Goal: Navigation & Orientation: Understand site structure

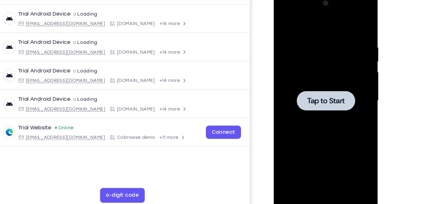
click at [328, 59] on div at bounding box center [318, 86] width 80 height 178
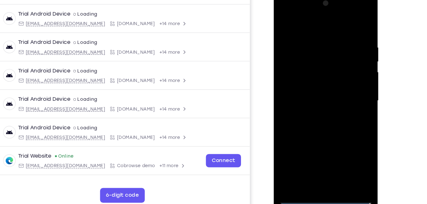
click at [320, 169] on div at bounding box center [318, 86] width 80 height 178
click at [349, 143] on div at bounding box center [318, 86] width 80 height 178
click at [301, 25] on div at bounding box center [318, 86] width 80 height 178
click at [340, 81] on div at bounding box center [318, 86] width 80 height 178
click at [309, 99] on div at bounding box center [318, 86] width 80 height 178
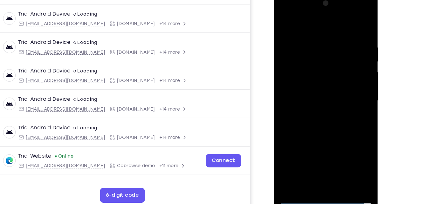
click at [309, 79] on div at bounding box center [318, 86] width 80 height 178
click at [285, 61] on div at bounding box center [318, 86] width 80 height 178
click at [301, 87] on div at bounding box center [318, 86] width 80 height 178
click at [327, 118] on div at bounding box center [318, 86] width 80 height 178
drag, startPoint x: 329, startPoint y: 99, endPoint x: 336, endPoint y: 69, distance: 30.6
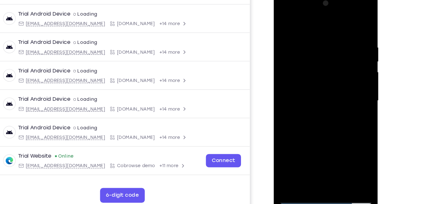
click at [336, 69] on div at bounding box center [318, 86] width 80 height 178
click at [354, 86] on div at bounding box center [318, 86] width 80 height 178
drag, startPoint x: 341, startPoint y: 62, endPoint x: 340, endPoint y: 130, distance: 67.7
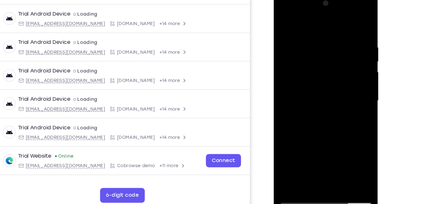
click at [340, 130] on div at bounding box center [318, 86] width 80 height 178
click at [307, 29] on div at bounding box center [318, 86] width 80 height 178
click at [310, 38] on div at bounding box center [318, 86] width 80 height 178
drag, startPoint x: 310, startPoint y: 26, endPoint x: 309, endPoint y: 3, distance: 23.2
click at [309, 3] on div at bounding box center [318, 86] width 80 height 178
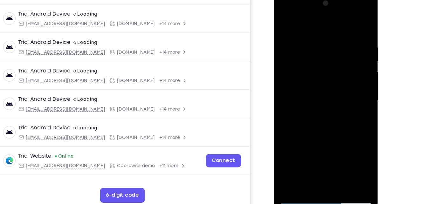
click at [352, 24] on div at bounding box center [318, 86] width 80 height 178
drag, startPoint x: 326, startPoint y: 120, endPoint x: 348, endPoint y: 16, distance: 106.3
click at [348, 16] on div at bounding box center [318, 86] width 80 height 178
drag, startPoint x: 315, startPoint y: 120, endPoint x: 335, endPoint y: 38, distance: 84.1
click at [335, 38] on div at bounding box center [318, 86] width 80 height 178
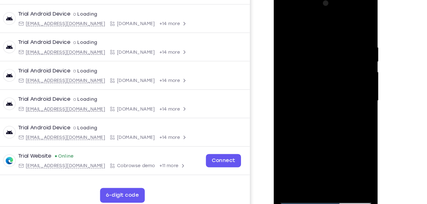
drag, startPoint x: 322, startPoint y: 118, endPoint x: 329, endPoint y: 49, distance: 69.6
click at [329, 49] on div at bounding box center [318, 86] width 80 height 178
drag, startPoint x: 323, startPoint y: 114, endPoint x: 332, endPoint y: 69, distance: 46.1
click at [332, 69] on div at bounding box center [318, 86] width 80 height 178
drag, startPoint x: 321, startPoint y: 116, endPoint x: 334, endPoint y: 35, distance: 82.5
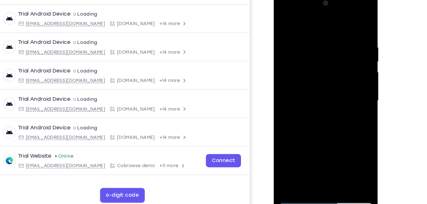
click at [334, 35] on div at bounding box center [318, 86] width 80 height 178
drag, startPoint x: 318, startPoint y: 125, endPoint x: 335, endPoint y: 8, distance: 118.3
click at [335, 8] on div at bounding box center [318, 86] width 80 height 178
drag, startPoint x: 317, startPoint y: 123, endPoint x: 322, endPoint y: 91, distance: 32.1
click at [322, 91] on div at bounding box center [318, 86] width 80 height 178
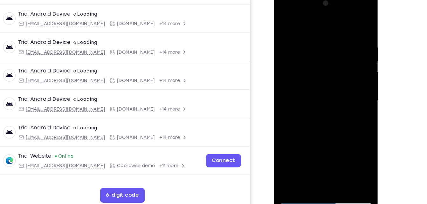
drag, startPoint x: 329, startPoint y: 121, endPoint x: 336, endPoint y: 91, distance: 30.3
click at [336, 91] on div at bounding box center [318, 86] width 80 height 178
drag, startPoint x: 330, startPoint y: 124, endPoint x: 330, endPoint y: 35, distance: 88.7
click at [330, 35] on div at bounding box center [318, 86] width 80 height 178
drag, startPoint x: 322, startPoint y: 116, endPoint x: 327, endPoint y: 90, distance: 26.5
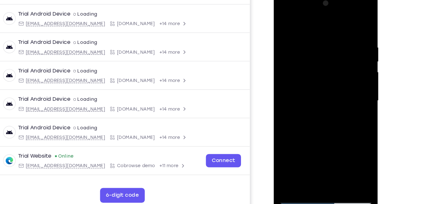
click at [327, 90] on div at bounding box center [318, 86] width 80 height 178
drag, startPoint x: 327, startPoint y: 141, endPoint x: 334, endPoint y: 32, distance: 108.7
click at [334, 32] on div at bounding box center [318, 86] width 80 height 178
drag, startPoint x: 322, startPoint y: 111, endPoint x: 328, endPoint y: 64, distance: 48.0
click at [328, 64] on div at bounding box center [318, 86] width 80 height 178
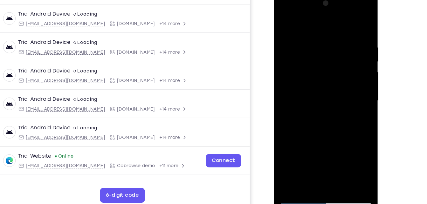
drag, startPoint x: 327, startPoint y: 132, endPoint x: 338, endPoint y: 56, distance: 77.5
click at [338, 56] on div at bounding box center [318, 86] width 80 height 178
drag, startPoint x: 322, startPoint y: 121, endPoint x: 337, endPoint y: 32, distance: 90.7
click at [337, 32] on div at bounding box center [318, 86] width 80 height 178
drag, startPoint x: 324, startPoint y: 125, endPoint x: 334, endPoint y: 52, distance: 74.4
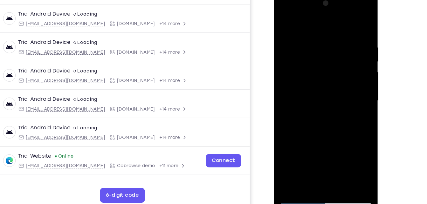
click at [334, 52] on div at bounding box center [318, 86] width 80 height 178
drag, startPoint x: 312, startPoint y: 122, endPoint x: 333, endPoint y: 17, distance: 106.7
click at [333, 17] on div at bounding box center [318, 86] width 80 height 178
drag, startPoint x: 328, startPoint y: 112, endPoint x: 336, endPoint y: 66, distance: 46.6
click at [336, 66] on div at bounding box center [318, 86] width 80 height 178
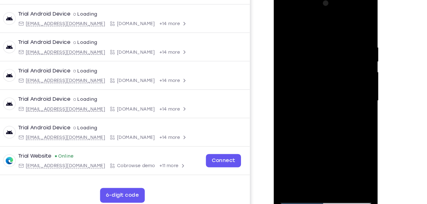
drag, startPoint x: 324, startPoint y: 120, endPoint x: 336, endPoint y: 26, distance: 93.9
click at [336, 26] on div at bounding box center [318, 86] width 80 height 178
drag, startPoint x: 324, startPoint y: 129, endPoint x: 329, endPoint y: 70, distance: 59.4
click at [329, 70] on div at bounding box center [318, 86] width 80 height 178
drag, startPoint x: 322, startPoint y: 135, endPoint x: 329, endPoint y: 67, distance: 67.7
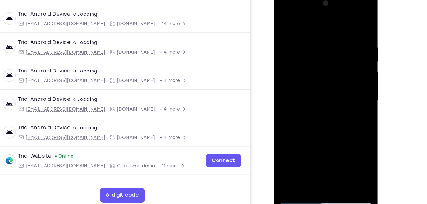
click at [329, 67] on div at bounding box center [318, 86] width 80 height 178
drag, startPoint x: 313, startPoint y: 126, endPoint x: 331, endPoint y: 44, distance: 83.4
click at [331, 44] on div at bounding box center [318, 86] width 80 height 178
drag, startPoint x: 320, startPoint y: 131, endPoint x: 330, endPoint y: 32, distance: 99.8
click at [330, 32] on div at bounding box center [318, 86] width 80 height 178
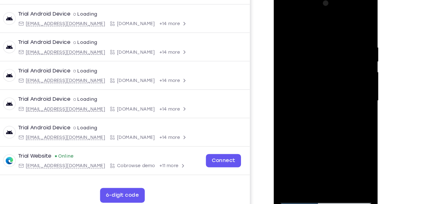
drag, startPoint x: 321, startPoint y: 128, endPoint x: 327, endPoint y: 95, distance: 33.8
click at [327, 95] on div at bounding box center [318, 86] width 80 height 178
drag, startPoint x: 321, startPoint y: 142, endPoint x: 341, endPoint y: 29, distance: 114.0
click at [341, 29] on div at bounding box center [318, 86] width 80 height 178
drag, startPoint x: 315, startPoint y: 128, endPoint x: 329, endPoint y: 37, distance: 92.1
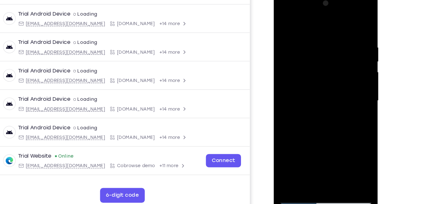
click at [329, 37] on div at bounding box center [318, 86] width 80 height 178
drag, startPoint x: 321, startPoint y: 127, endPoint x: 332, endPoint y: 35, distance: 92.3
click at [332, 35] on div at bounding box center [318, 86] width 80 height 178
drag, startPoint x: 316, startPoint y: 113, endPoint x: 336, endPoint y: 25, distance: 89.6
click at [336, 25] on div at bounding box center [318, 86] width 80 height 178
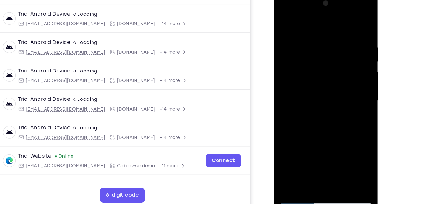
drag, startPoint x: 318, startPoint y: 123, endPoint x: 334, endPoint y: 39, distance: 85.4
click at [334, 39] on div at bounding box center [318, 86] width 80 height 178
drag, startPoint x: 317, startPoint y: 121, endPoint x: 329, endPoint y: 80, distance: 41.8
click at [329, 80] on div at bounding box center [318, 86] width 80 height 178
click at [349, 111] on div at bounding box center [318, 86] width 80 height 178
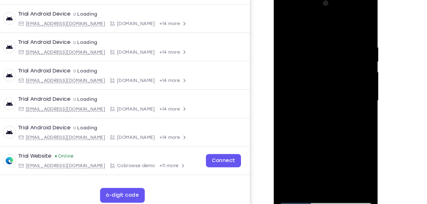
drag, startPoint x: 317, startPoint y: 119, endPoint x: 325, endPoint y: 71, distance: 48.2
click at [325, 71] on div at bounding box center [318, 86] width 80 height 178
drag, startPoint x: 332, startPoint y: 125, endPoint x: 343, endPoint y: 36, distance: 89.9
click at [343, 36] on div at bounding box center [318, 86] width 80 height 178
drag, startPoint x: 329, startPoint y: 111, endPoint x: 337, endPoint y: 81, distance: 31.0
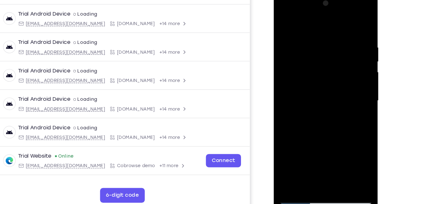
click at [337, 81] on div at bounding box center [318, 86] width 80 height 178
drag, startPoint x: 320, startPoint y: 134, endPoint x: 330, endPoint y: 38, distance: 97.3
click at [330, 38] on div at bounding box center [318, 86] width 80 height 178
drag, startPoint x: 309, startPoint y: 121, endPoint x: 317, endPoint y: 87, distance: 34.8
click at [317, 87] on div at bounding box center [318, 86] width 80 height 178
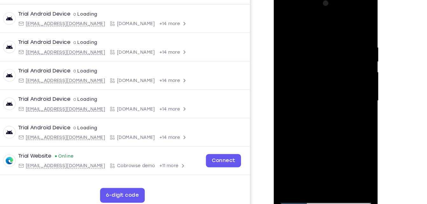
drag, startPoint x: 316, startPoint y: 132, endPoint x: 334, endPoint y: 49, distance: 84.6
click at [334, 49] on div at bounding box center [318, 86] width 80 height 178
drag, startPoint x: 323, startPoint y: 126, endPoint x: 334, endPoint y: 43, distance: 84.4
click at [334, 43] on div at bounding box center [318, 86] width 80 height 178
drag, startPoint x: 321, startPoint y: 138, endPoint x: 336, endPoint y: 44, distance: 94.8
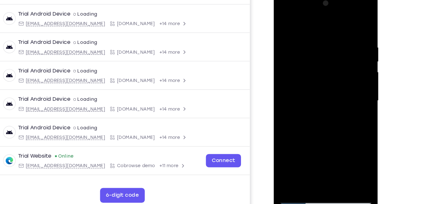
click at [336, 44] on div at bounding box center [318, 86] width 80 height 178
drag, startPoint x: 320, startPoint y: 126, endPoint x: 328, endPoint y: 59, distance: 67.3
click at [328, 59] on div at bounding box center [318, 86] width 80 height 178
drag, startPoint x: 323, startPoint y: 127, endPoint x: 324, endPoint y: 134, distance: 6.9
click at [324, 134] on div at bounding box center [318, 86] width 80 height 178
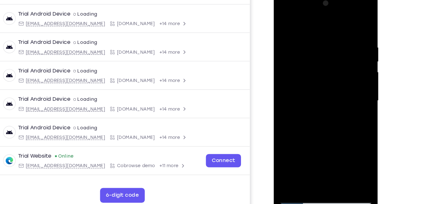
drag, startPoint x: 324, startPoint y: 134, endPoint x: 330, endPoint y: 52, distance: 81.3
click at [330, 52] on div at bounding box center [318, 86] width 80 height 178
drag, startPoint x: 315, startPoint y: 123, endPoint x: 326, endPoint y: 51, distance: 73.4
click at [326, 51] on div at bounding box center [318, 86] width 80 height 178
drag, startPoint x: 324, startPoint y: 134, endPoint x: 340, endPoint y: 42, distance: 93.9
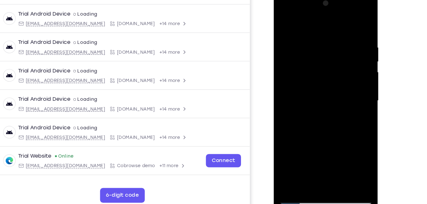
click at [340, 42] on div at bounding box center [318, 86] width 80 height 178
drag, startPoint x: 321, startPoint y: 109, endPoint x: 327, endPoint y: 71, distance: 38.7
click at [327, 71] on div at bounding box center [318, 86] width 80 height 178
drag, startPoint x: 322, startPoint y: 118, endPoint x: 325, endPoint y: 58, distance: 60.8
click at [325, 58] on div at bounding box center [318, 86] width 80 height 178
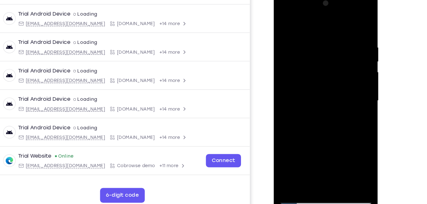
drag, startPoint x: 319, startPoint y: 115, endPoint x: 333, endPoint y: 28, distance: 88.6
click at [333, 28] on div at bounding box center [318, 86] width 80 height 178
drag, startPoint x: 318, startPoint y: 119, endPoint x: 325, endPoint y: 35, distance: 83.9
click at [325, 35] on div at bounding box center [318, 86] width 80 height 178
drag, startPoint x: 322, startPoint y: 122, endPoint x: 326, endPoint y: 85, distance: 37.7
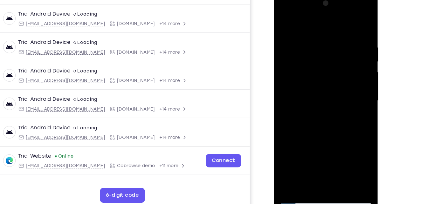
click at [326, 85] on div at bounding box center [318, 86] width 80 height 178
drag, startPoint x: 322, startPoint y: 139, endPoint x: 336, endPoint y: 38, distance: 102.4
click at [336, 38] on div at bounding box center [318, 86] width 80 height 178
drag, startPoint x: 318, startPoint y: 133, endPoint x: 330, endPoint y: 47, distance: 86.4
click at [330, 47] on div at bounding box center [318, 86] width 80 height 178
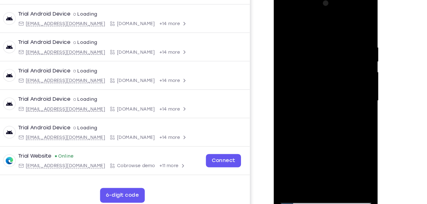
drag, startPoint x: 325, startPoint y: 131, endPoint x: 331, endPoint y: 34, distance: 97.2
click at [331, 34] on div at bounding box center [318, 86] width 80 height 178
drag, startPoint x: 318, startPoint y: 140, endPoint x: 321, endPoint y: 34, distance: 105.6
click at [321, 34] on div at bounding box center [318, 86] width 80 height 178
drag, startPoint x: 321, startPoint y: 143, endPoint x: 328, endPoint y: 24, distance: 119.8
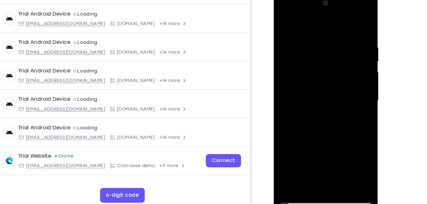
click at [328, 24] on div at bounding box center [318, 86] width 80 height 178
drag, startPoint x: 316, startPoint y: 136, endPoint x: 324, endPoint y: 85, distance: 51.5
click at [324, 85] on div at bounding box center [318, 86] width 80 height 178
drag, startPoint x: 320, startPoint y: 142, endPoint x: 325, endPoint y: 121, distance: 21.7
click at [325, 121] on div at bounding box center [318, 86] width 80 height 178
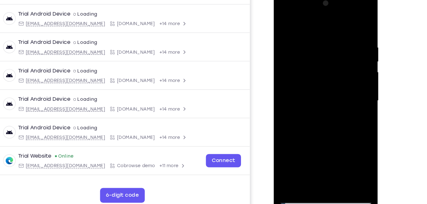
drag, startPoint x: 325, startPoint y: 121, endPoint x: 320, endPoint y: 153, distance: 32.5
click at [320, 153] on div at bounding box center [318, 86] width 80 height 178
drag, startPoint x: 320, startPoint y: 153, endPoint x: 329, endPoint y: 52, distance: 101.2
click at [329, 52] on div at bounding box center [318, 86] width 80 height 178
drag, startPoint x: 318, startPoint y: 134, endPoint x: 327, endPoint y: 59, distance: 75.8
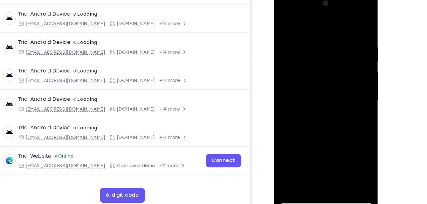
click at [327, 59] on div at bounding box center [318, 86] width 80 height 178
drag, startPoint x: 324, startPoint y: 129, endPoint x: 332, endPoint y: 57, distance: 72.2
click at [332, 57] on div at bounding box center [318, 86] width 80 height 178
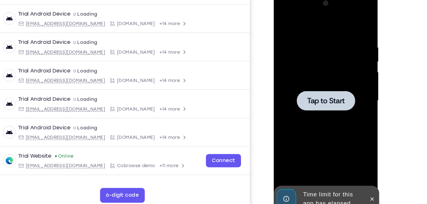
drag, startPoint x: 321, startPoint y: 132, endPoint x: 331, endPoint y: 61, distance: 72.1
